Goal: Task Accomplishment & Management: Manage account settings

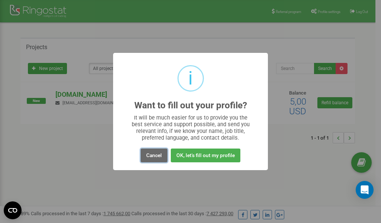
click at [158, 155] on button "Cancel" at bounding box center [154, 155] width 27 height 14
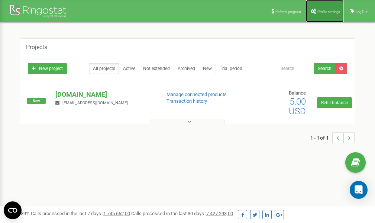
click at [321, 10] on span "Profile settings" at bounding box center [329, 12] width 23 height 4
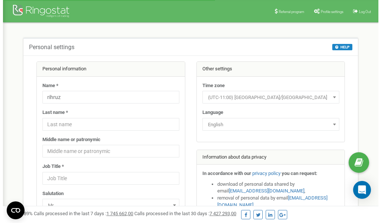
scroll to position [37, 0]
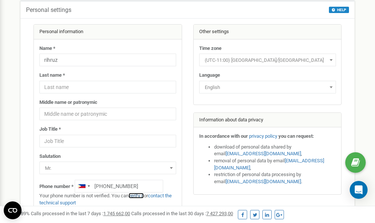
click at [142, 196] on link "verify it" at bounding box center [136, 196] width 15 height 6
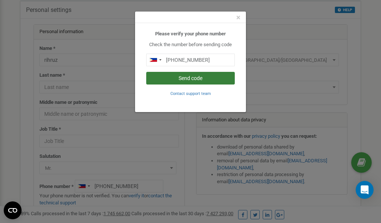
click at [200, 77] on button "Send code" at bounding box center [190, 78] width 88 height 13
